Goal: Task Accomplishment & Management: Manage account settings

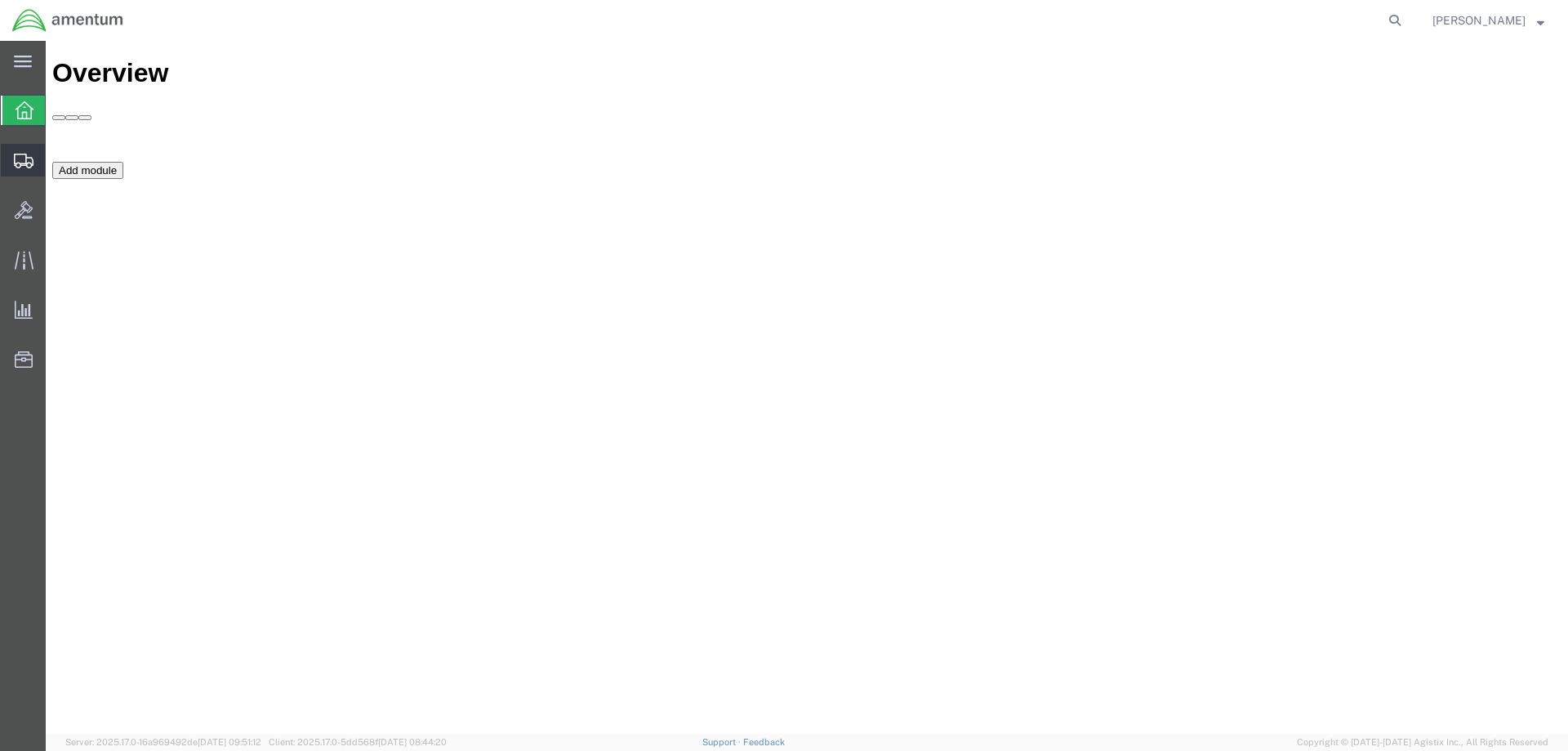
click at [0, 0] on span "Shipment Manager" at bounding box center [0, 0] width 0 height 0
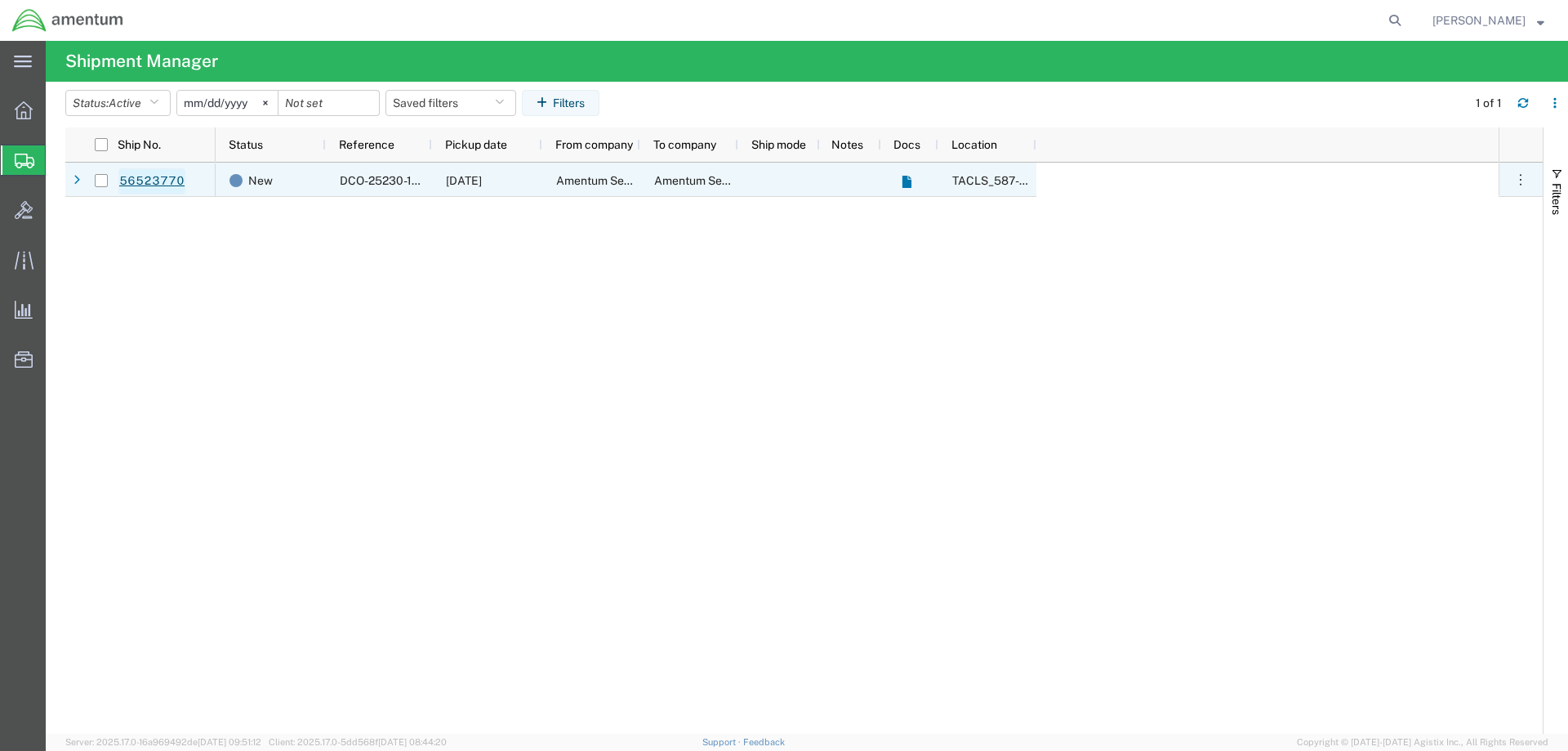
click at [154, 177] on link "56523770" at bounding box center [151, 181] width 67 height 26
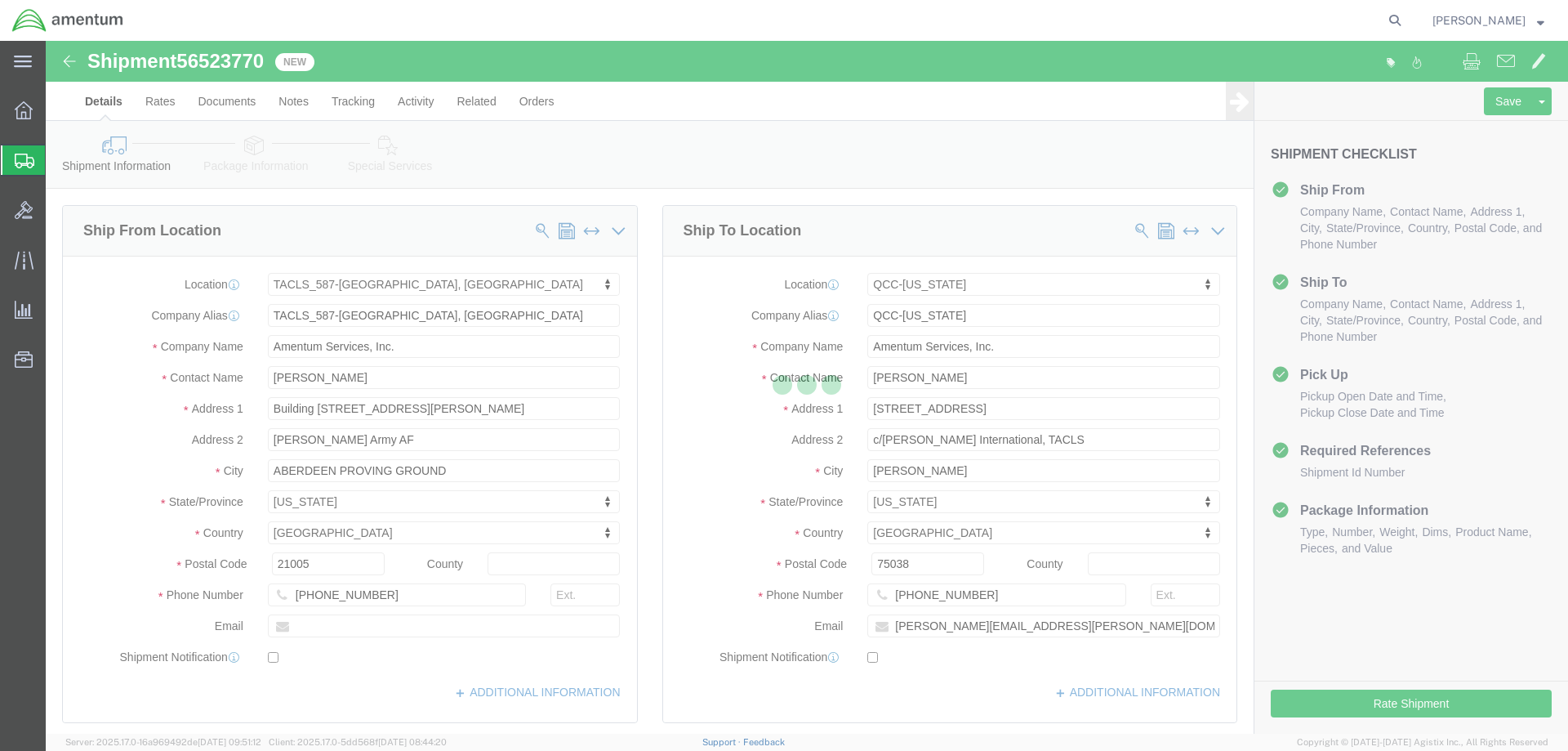
select select "42705"
select select "42668"
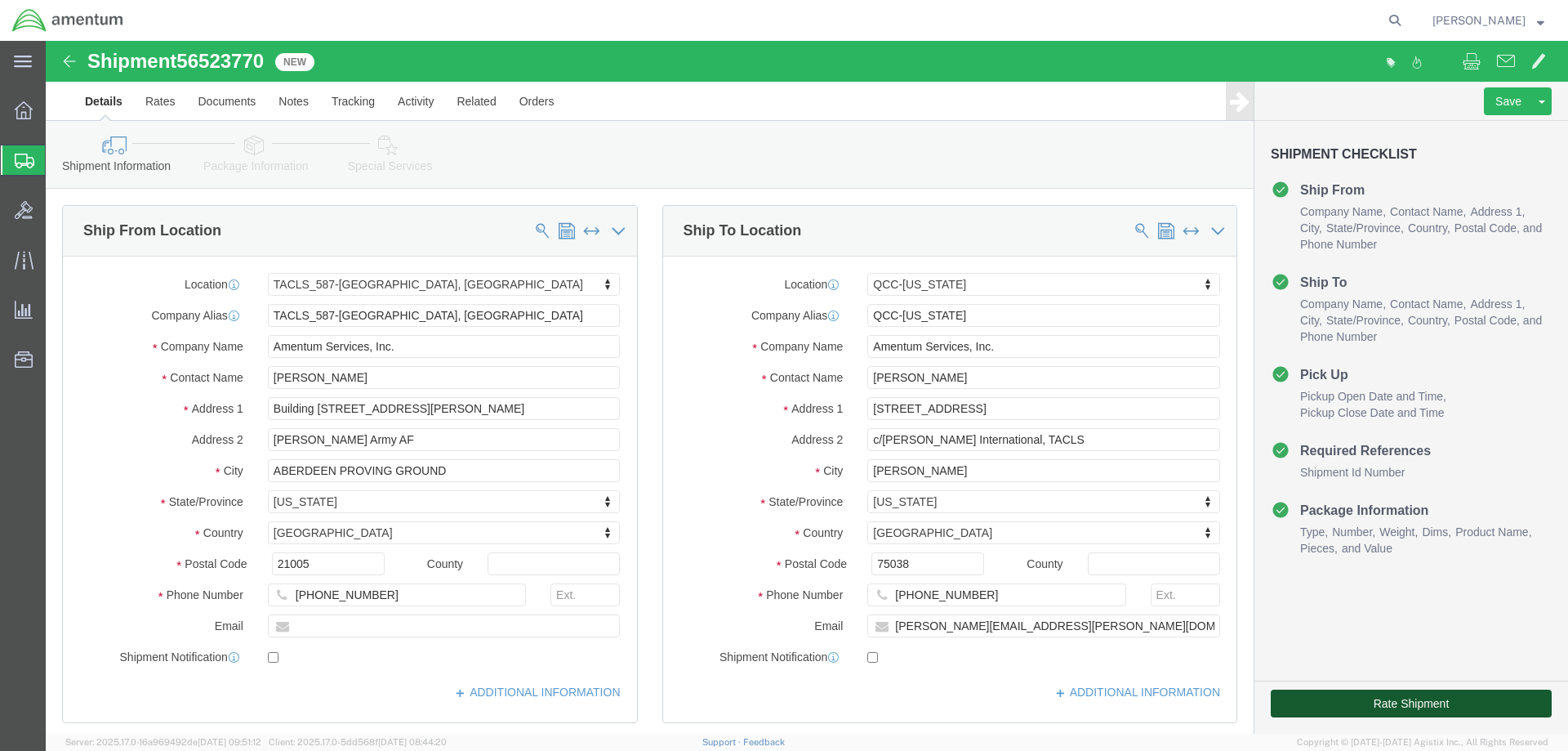
click button "Rate Shipment"
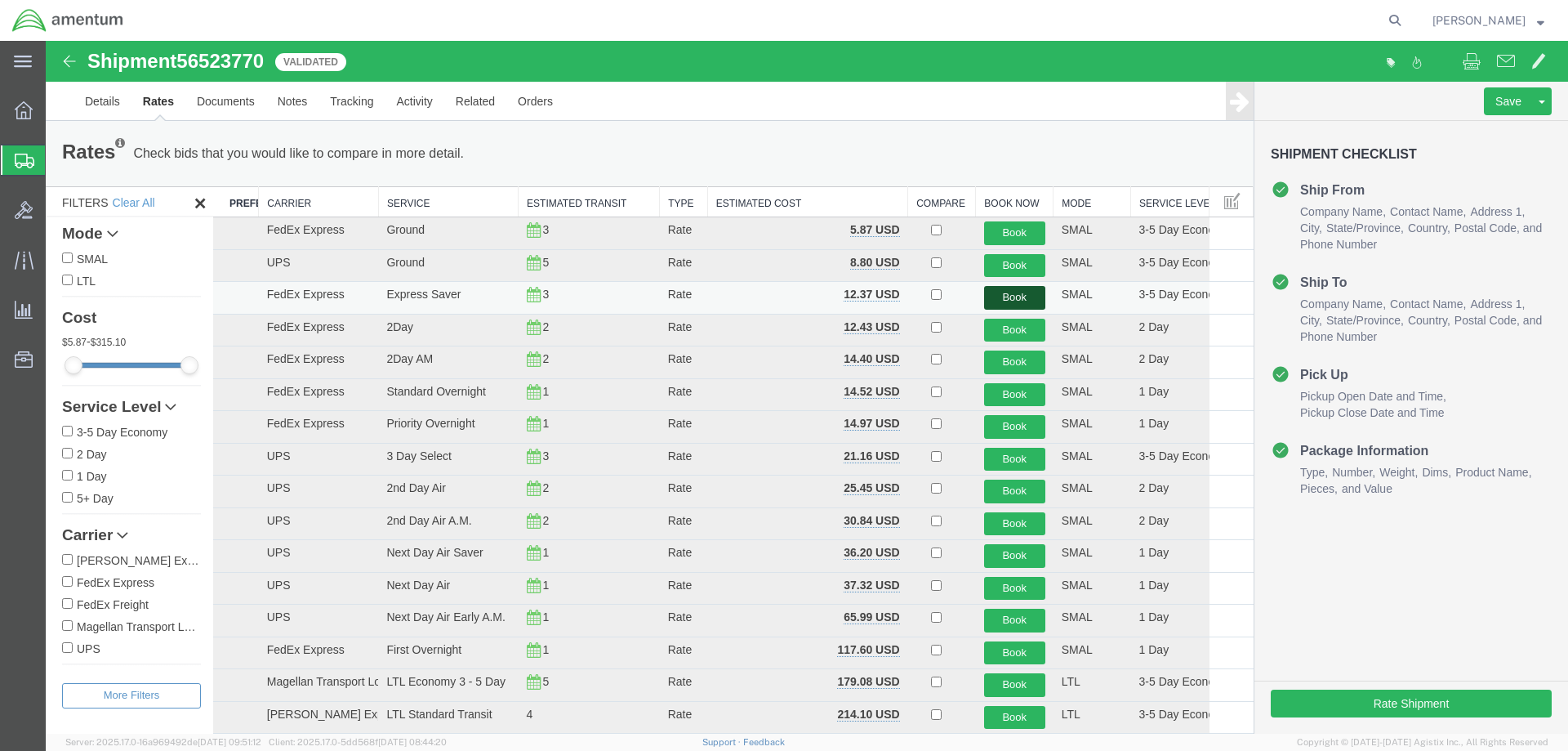
click at [1013, 296] on button "Book" at bounding box center [1015, 297] width 61 height 24
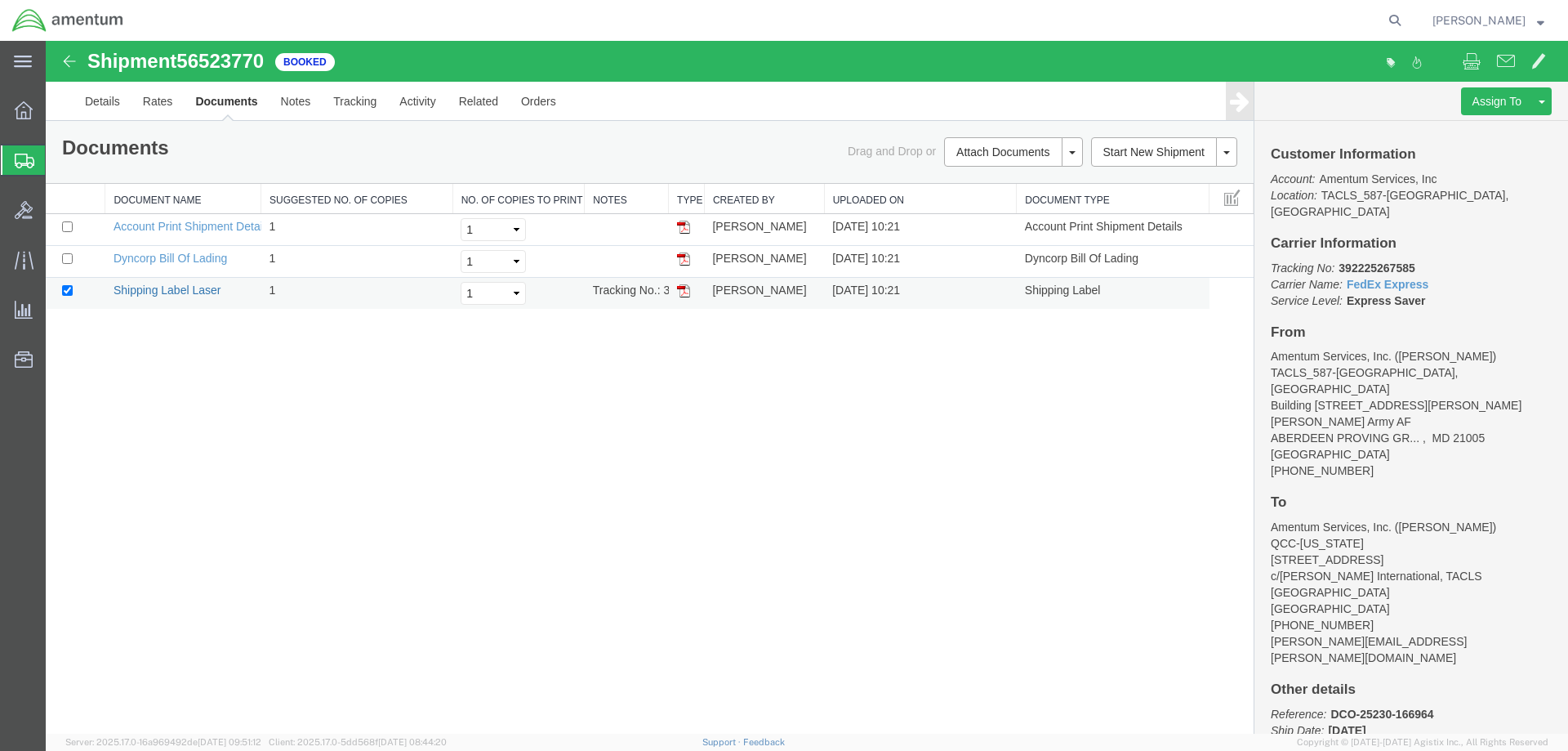
click at [156, 288] on link "Shipping Label Laser" at bounding box center [167, 289] width 108 height 13
click at [112, 101] on link "Details" at bounding box center [102, 101] width 58 height 39
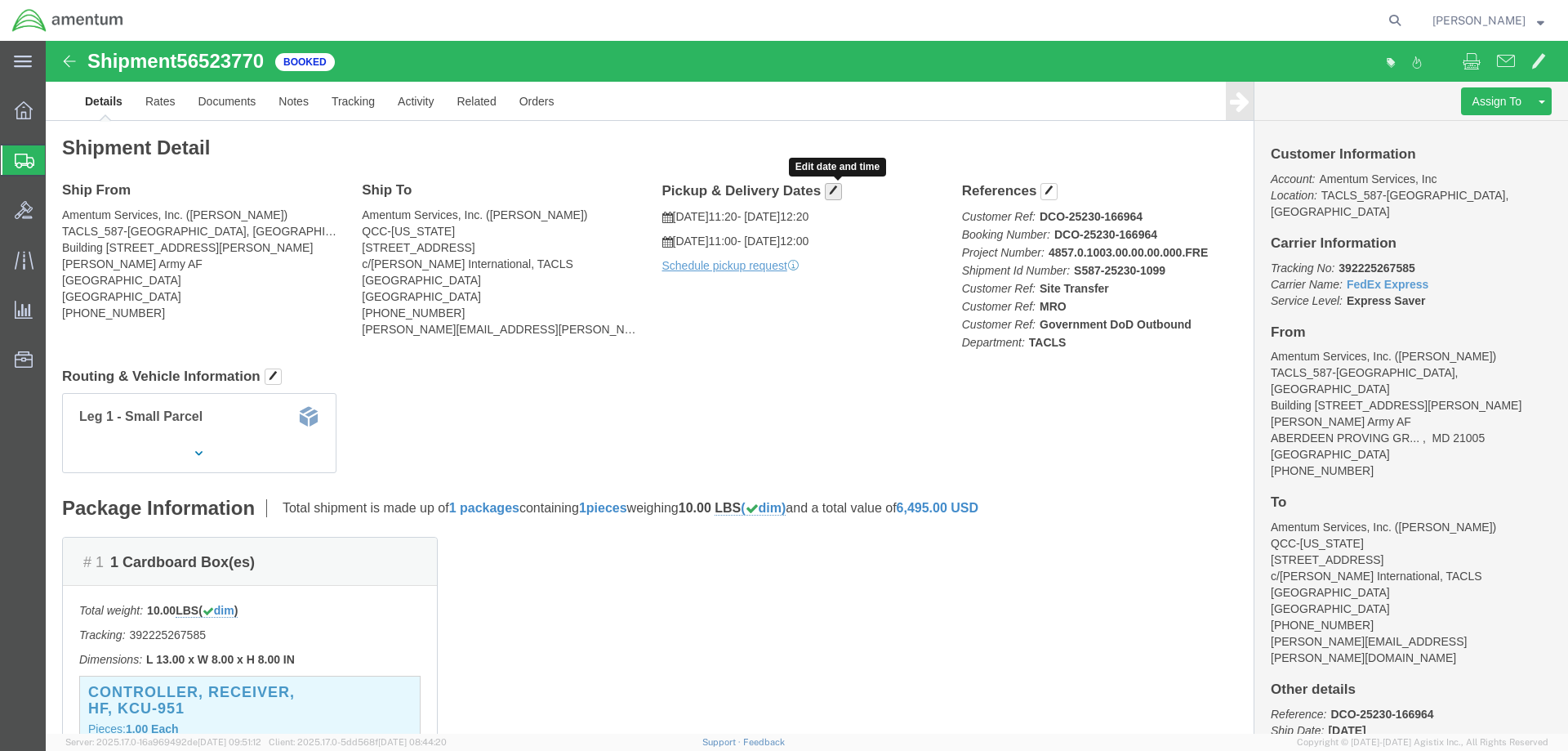
click span "button"
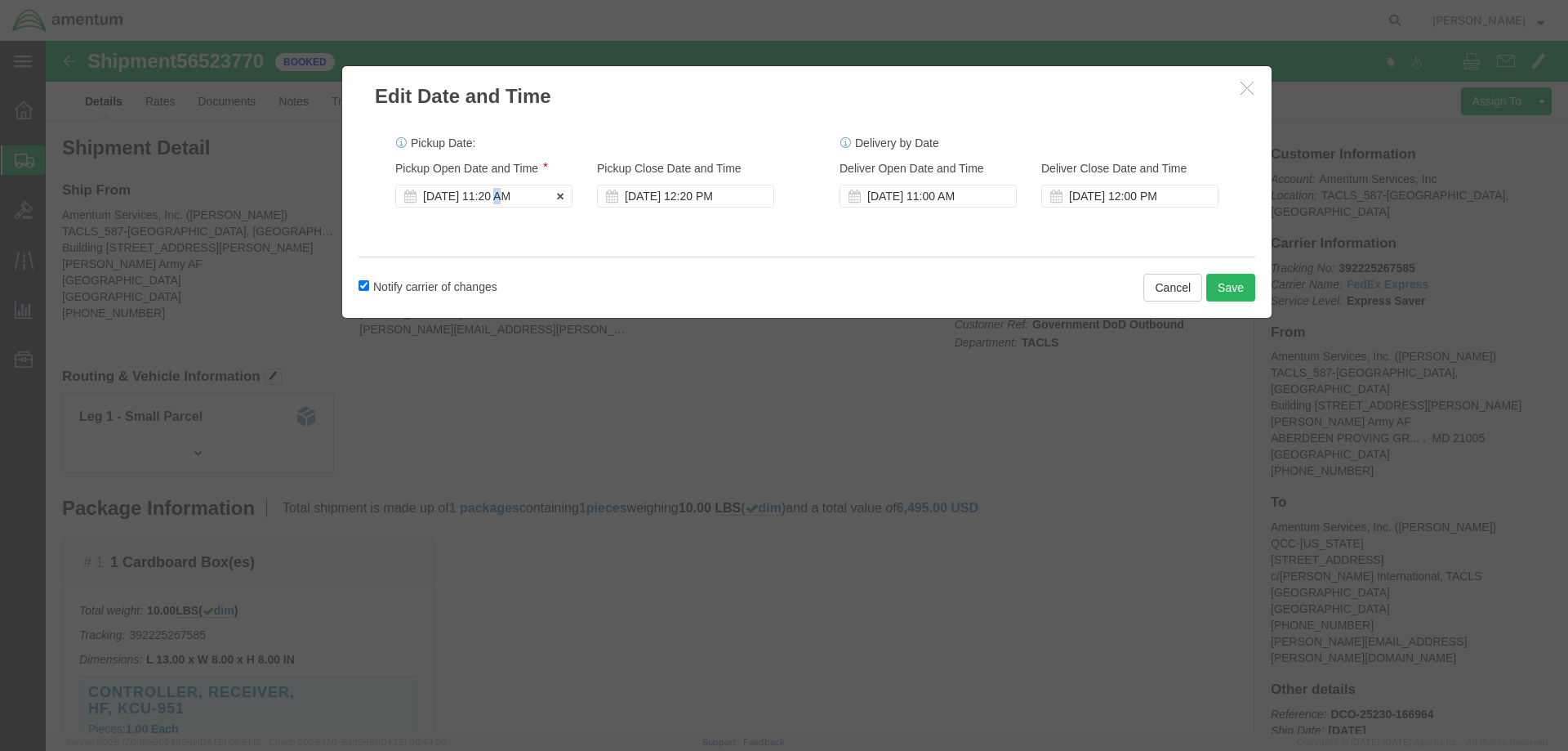
click div "[DATE] 11:20 AM"
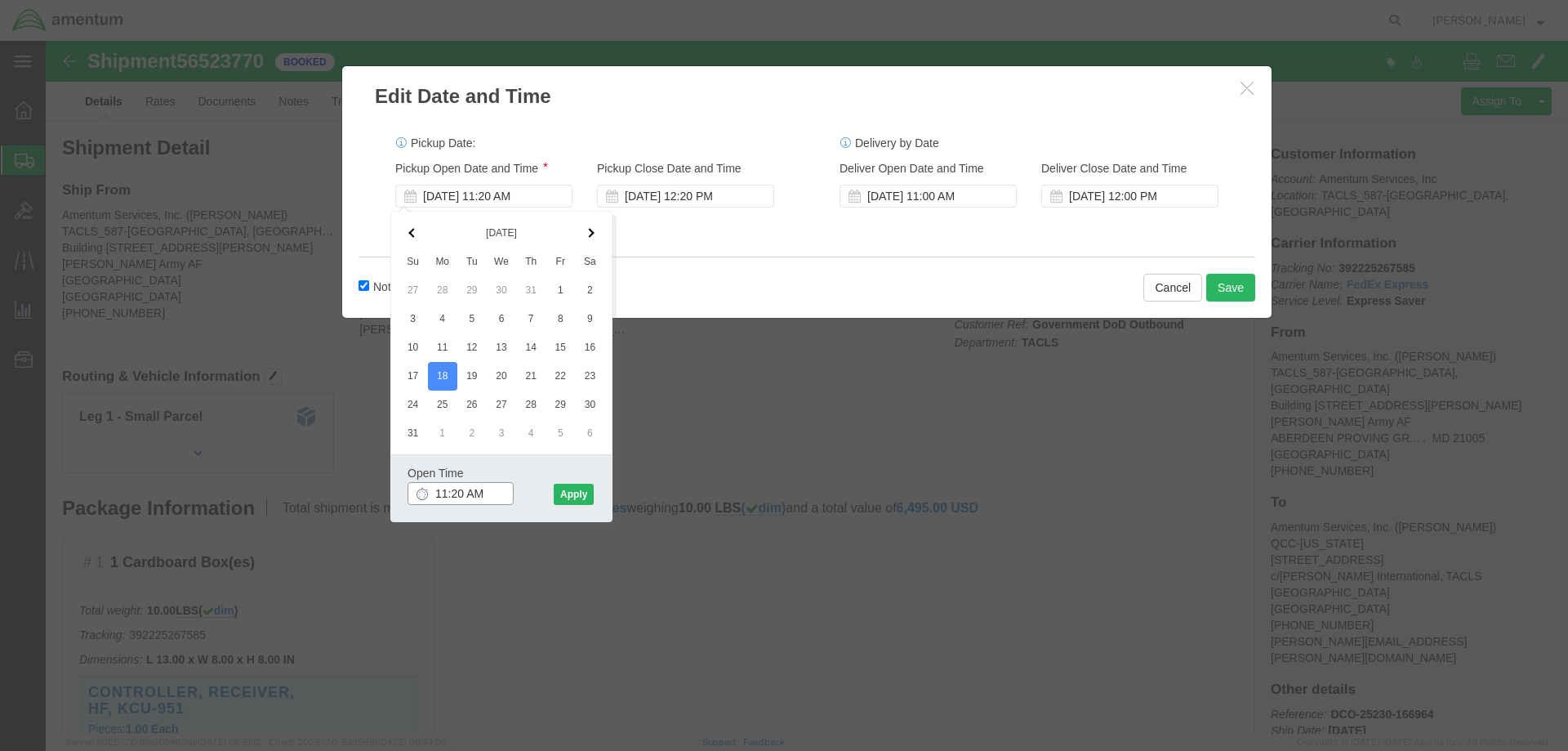
click input "11:20 AM"
type input "11:00 AM"
click button "Apply"
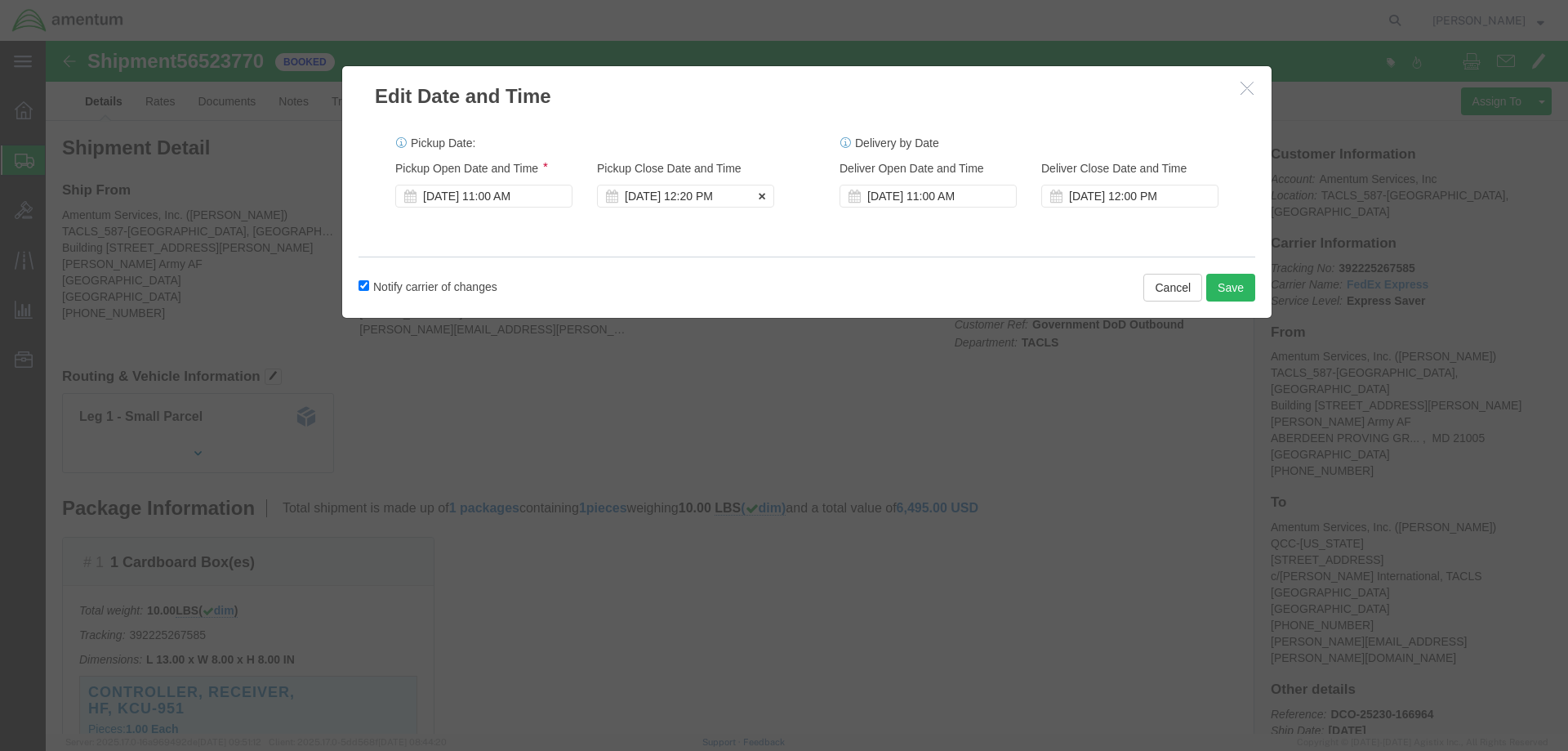
click div "[DATE] 12:20 PM"
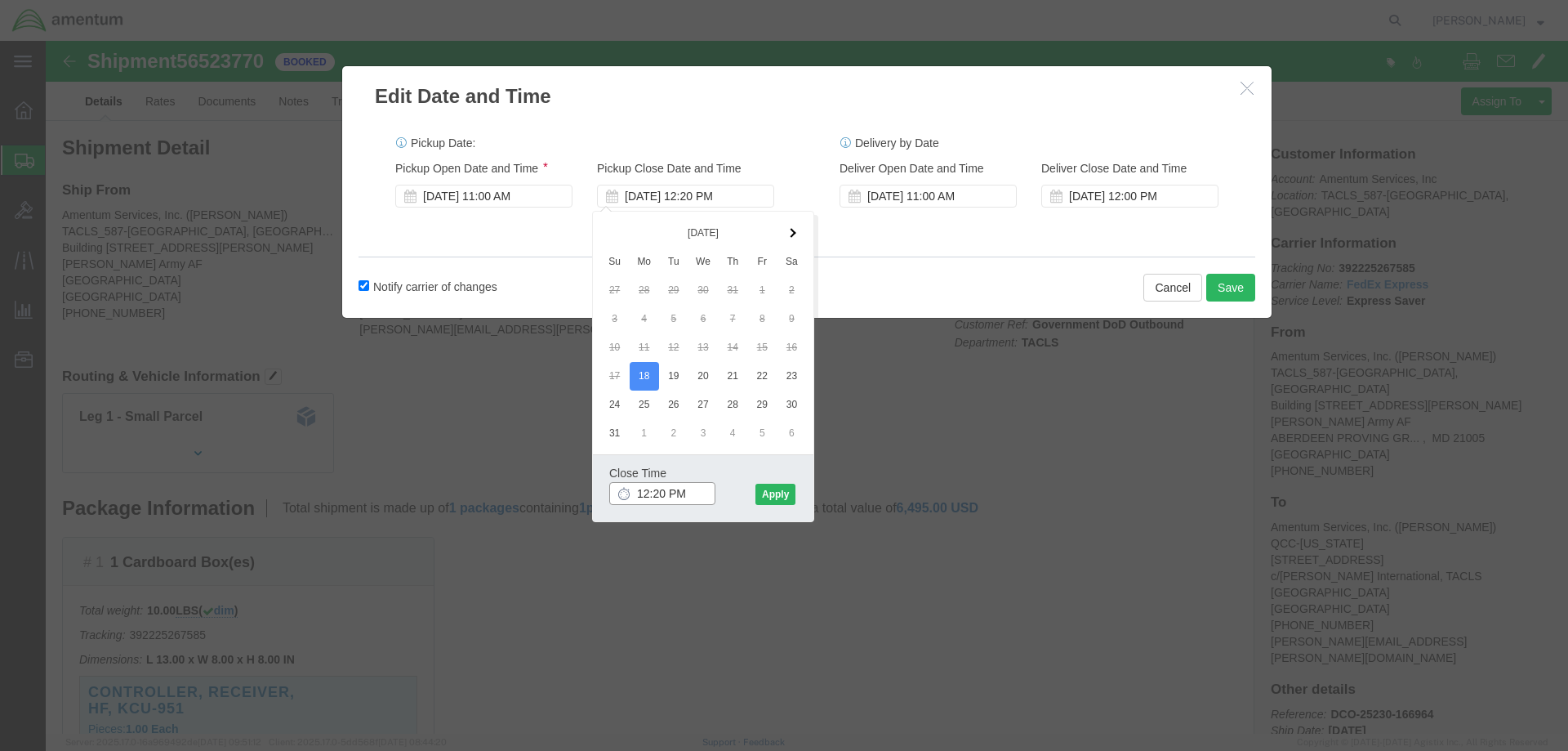
type input "2:20 PM"
click button "Apply"
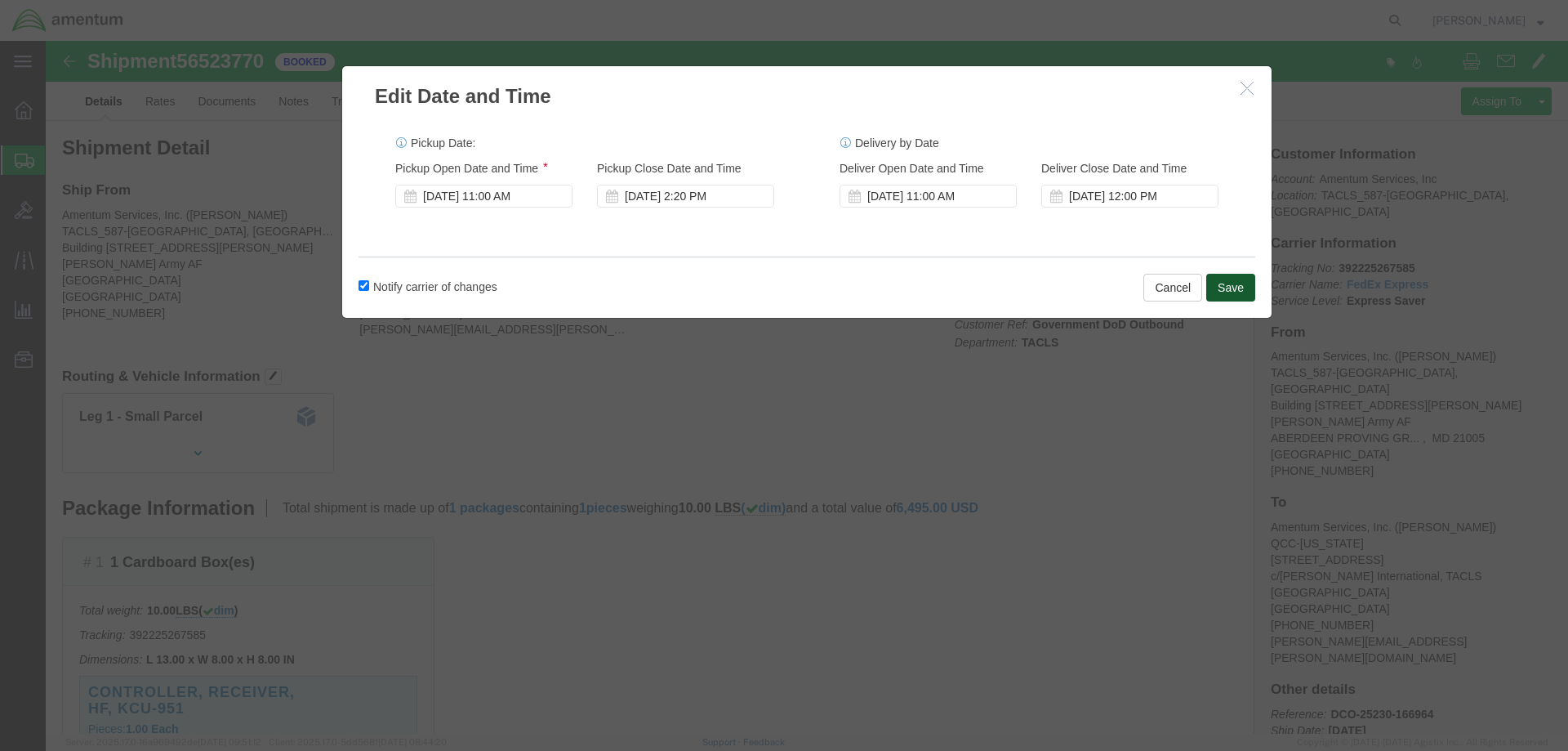
click button "Save"
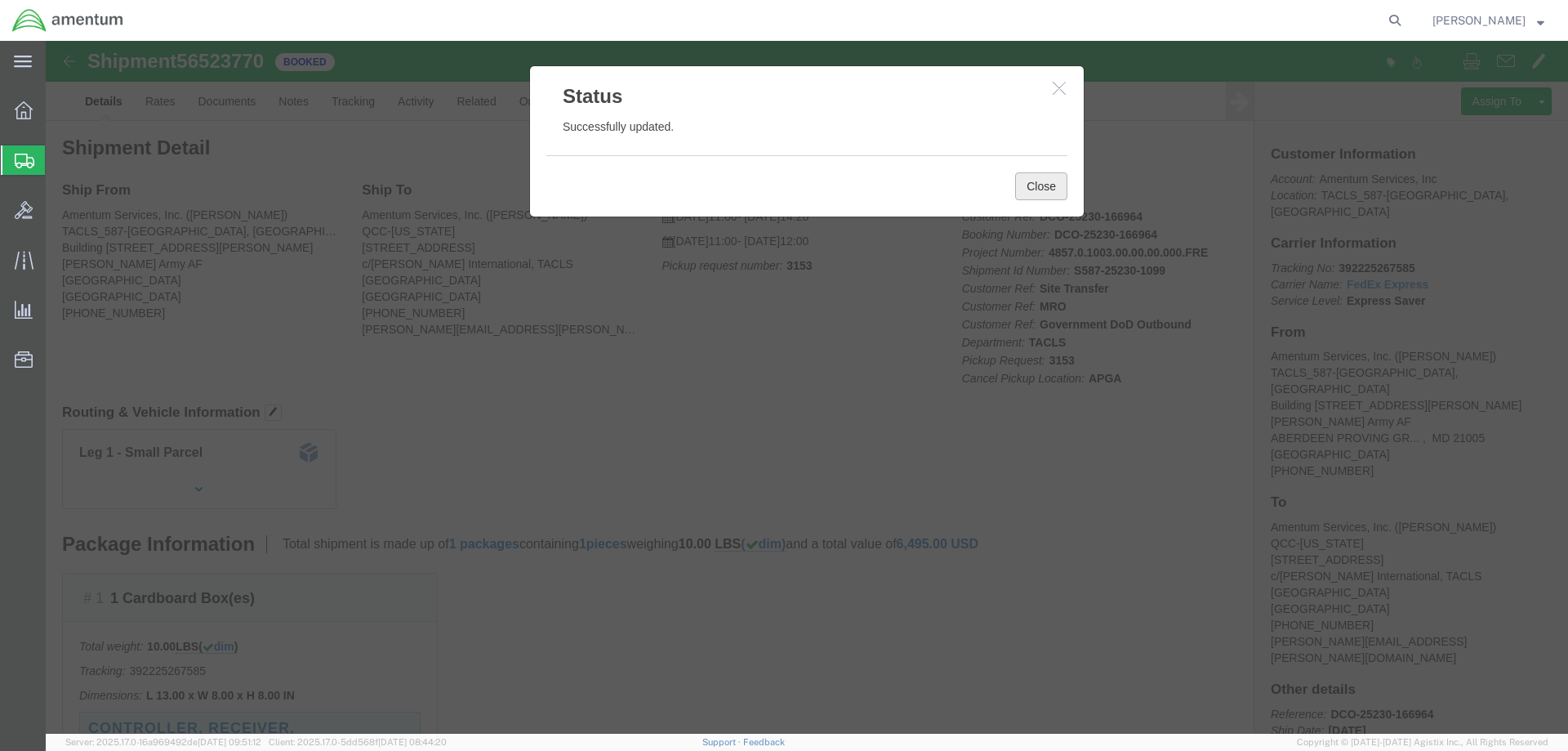
click button "Close"
